Goal: Task Accomplishment & Management: Manage account settings

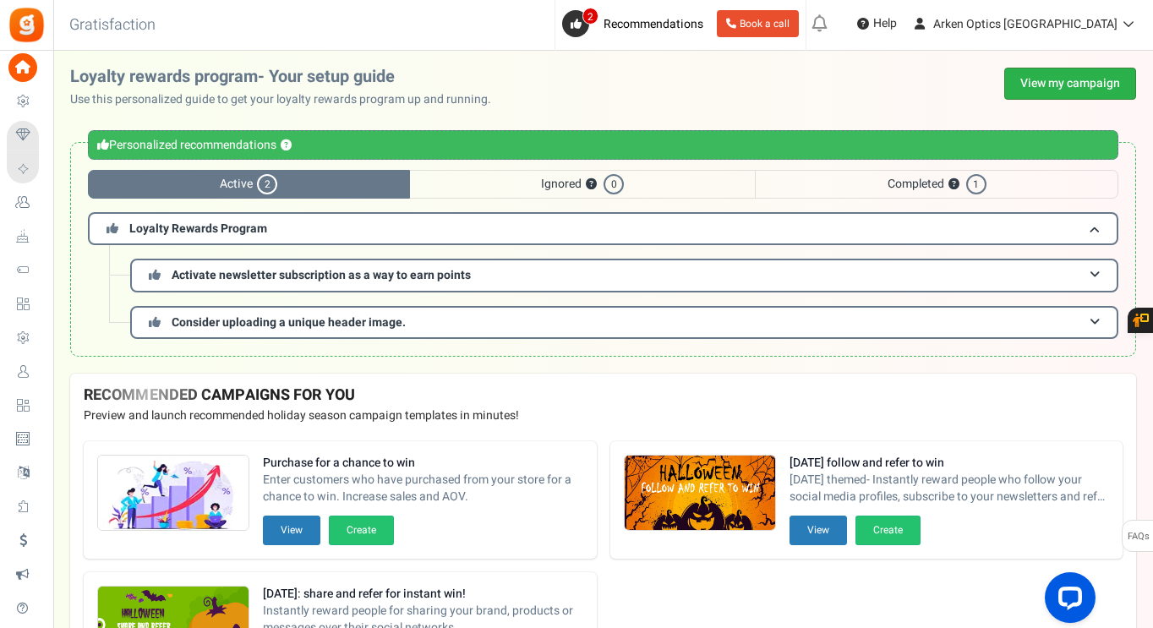
click at [1013, 81] on link "View my campaign" at bounding box center [1070, 84] width 132 height 32
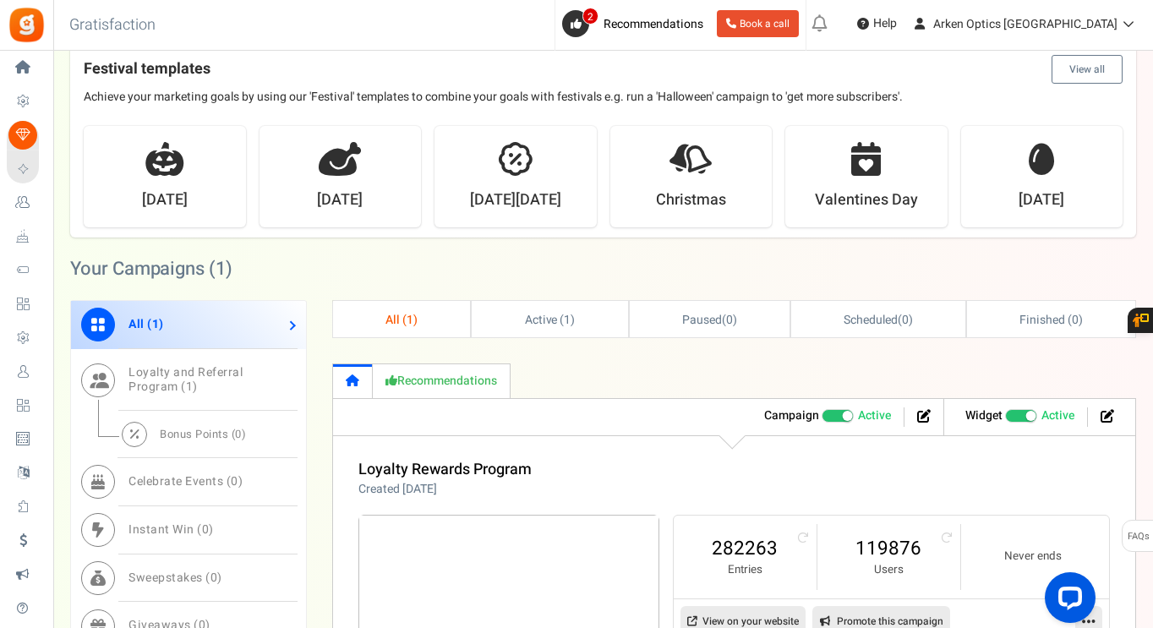
scroll to position [591, 0]
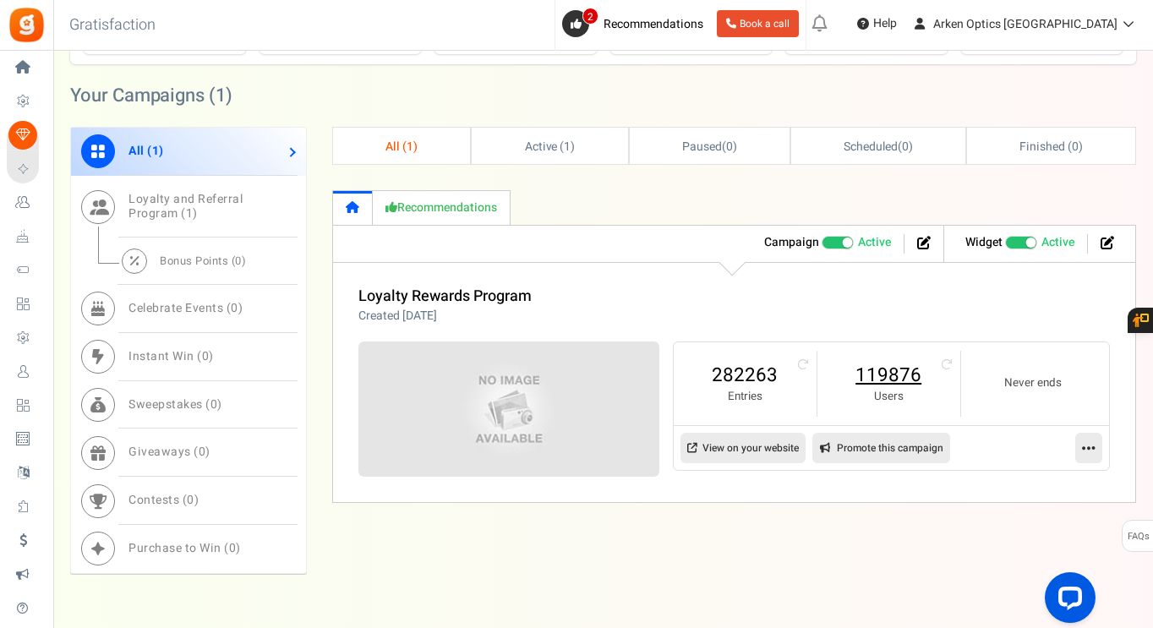
click at [879, 363] on link "119876" at bounding box center [888, 375] width 109 height 27
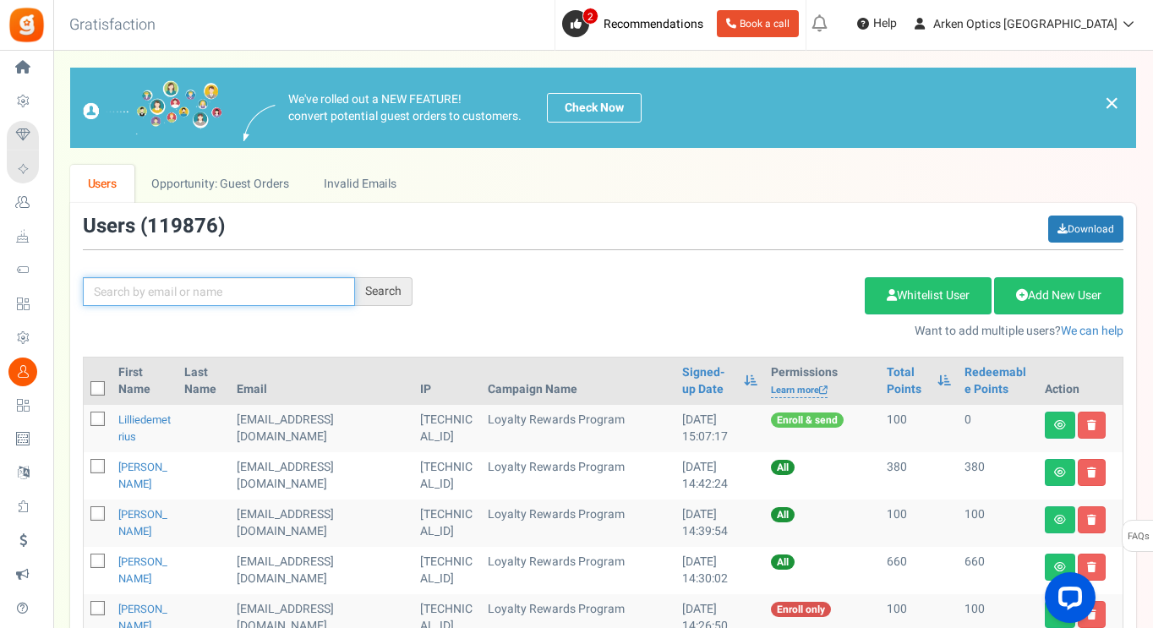
click at [259, 297] on input "text" at bounding box center [219, 291] width 272 height 29
paste input "[EMAIL_ADDRESS][DOMAIN_NAME]"
type input "[EMAIL_ADDRESS][DOMAIN_NAME]"
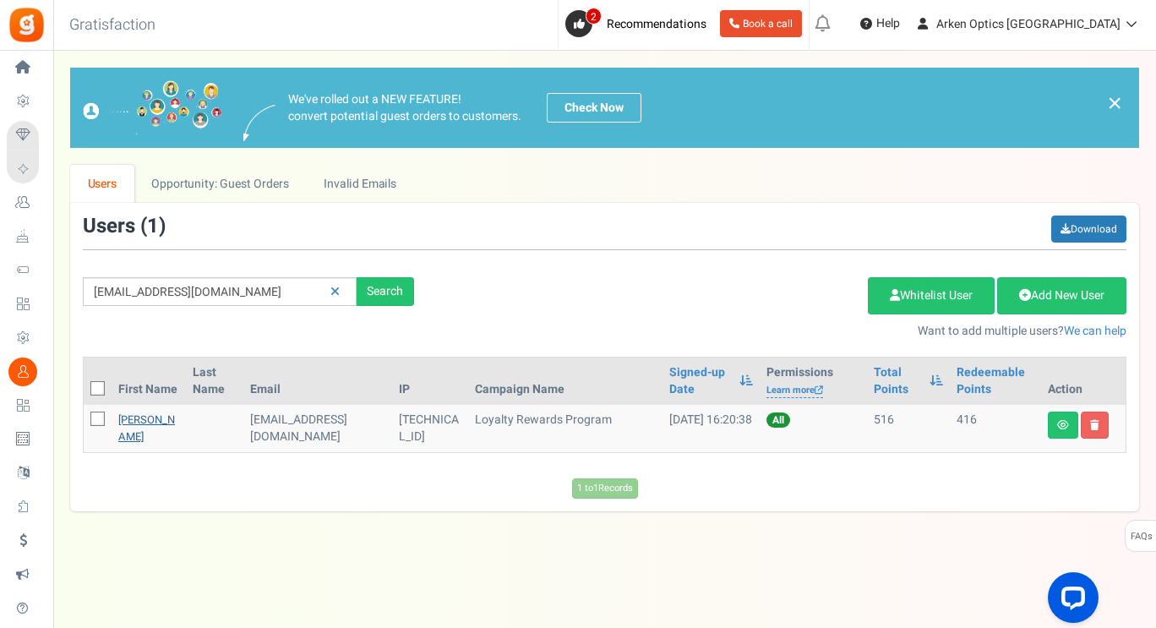
click at [140, 433] on link "[PERSON_NAME]" at bounding box center [146, 427] width 57 height 33
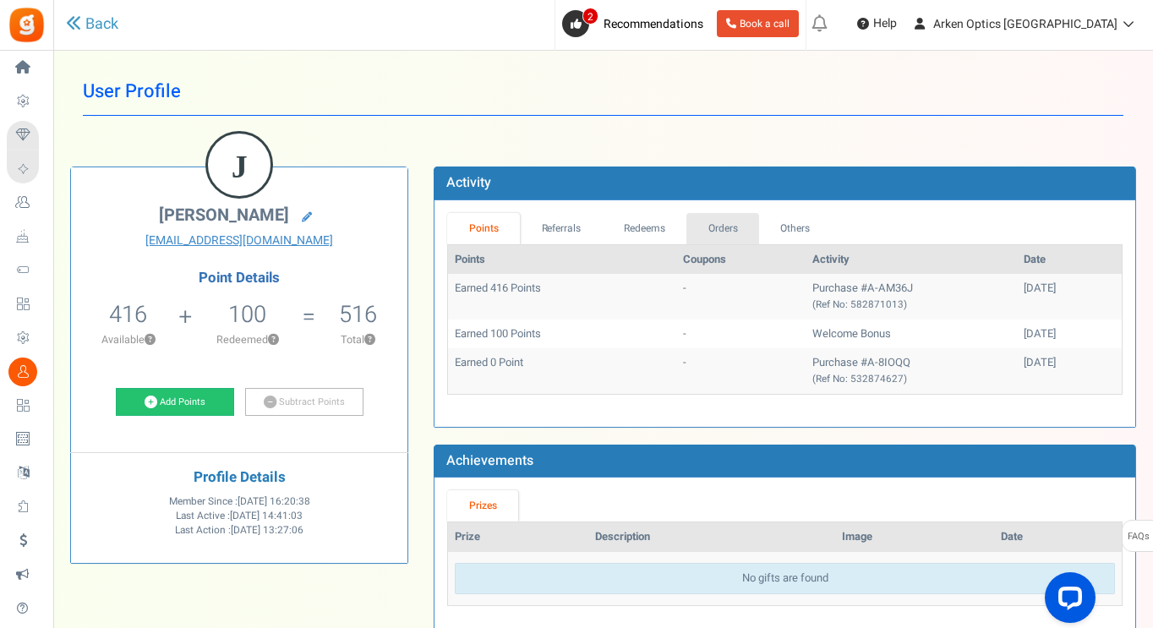
click at [728, 233] on link "Orders" at bounding box center [722, 228] width 73 height 31
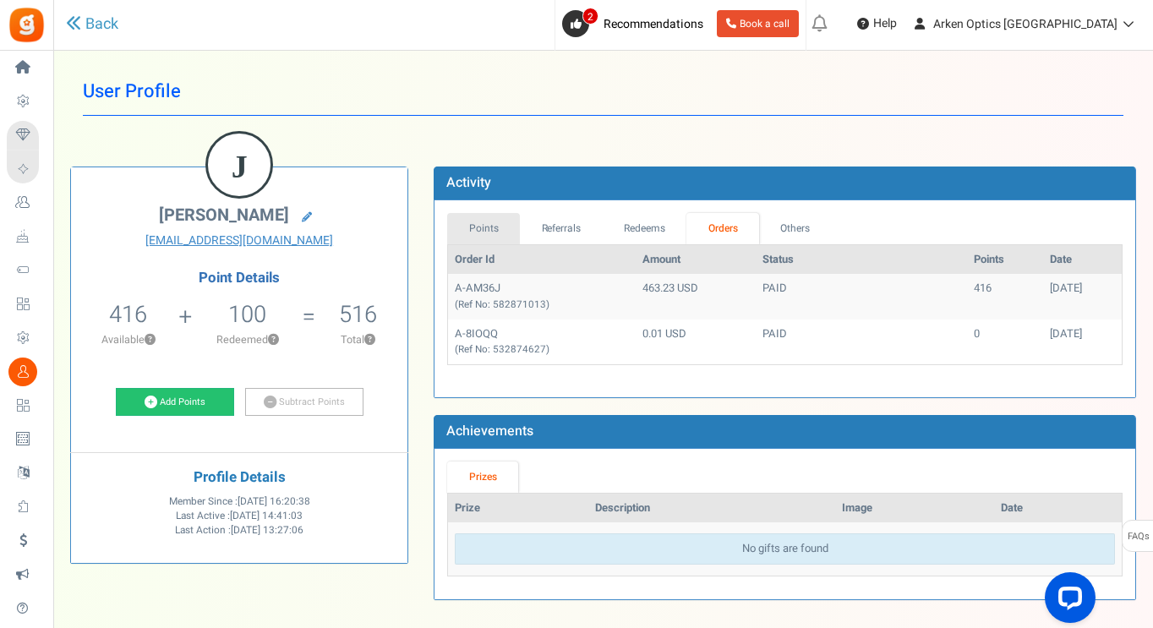
click at [481, 226] on link "Points" at bounding box center [483, 228] width 73 height 31
